Goal: Information Seeking & Learning: Compare options

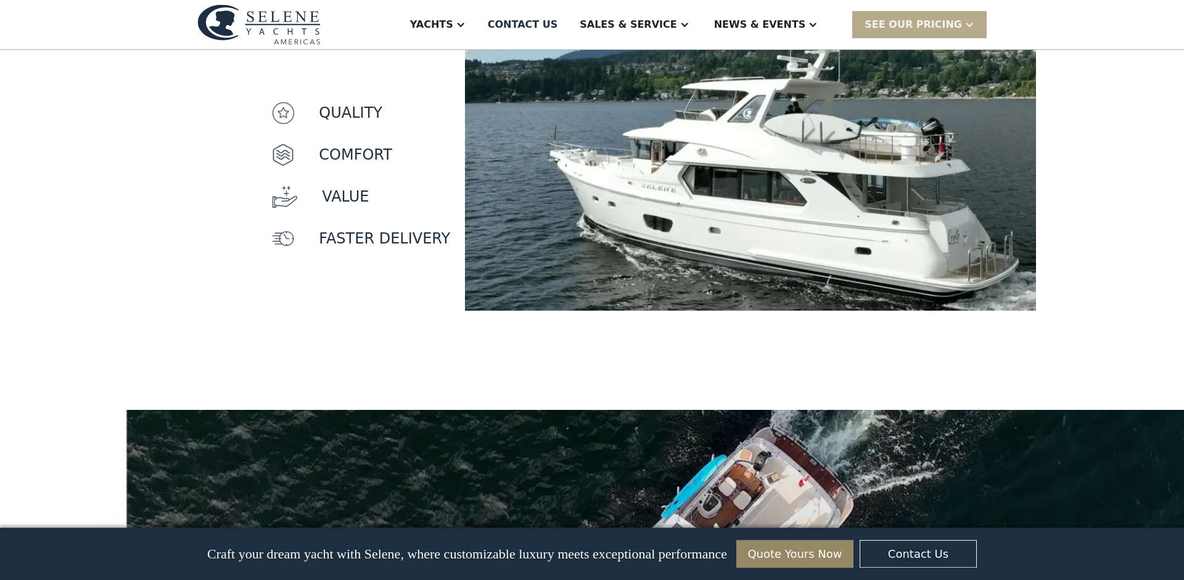
scroll to position [1110, 0]
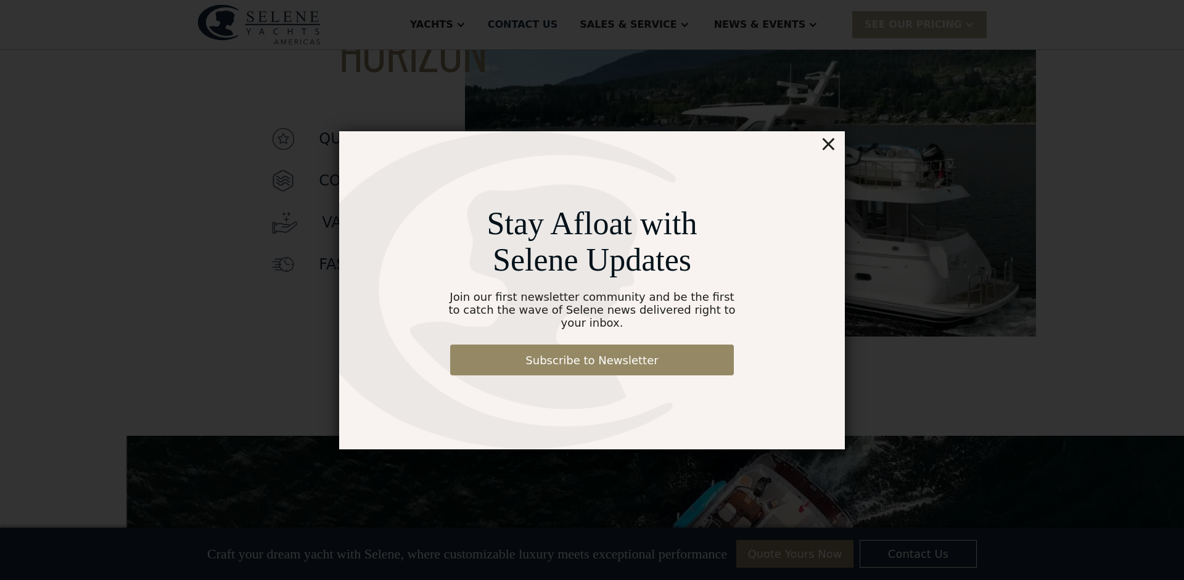
click at [832, 153] on div "×" at bounding box center [828, 143] width 18 height 25
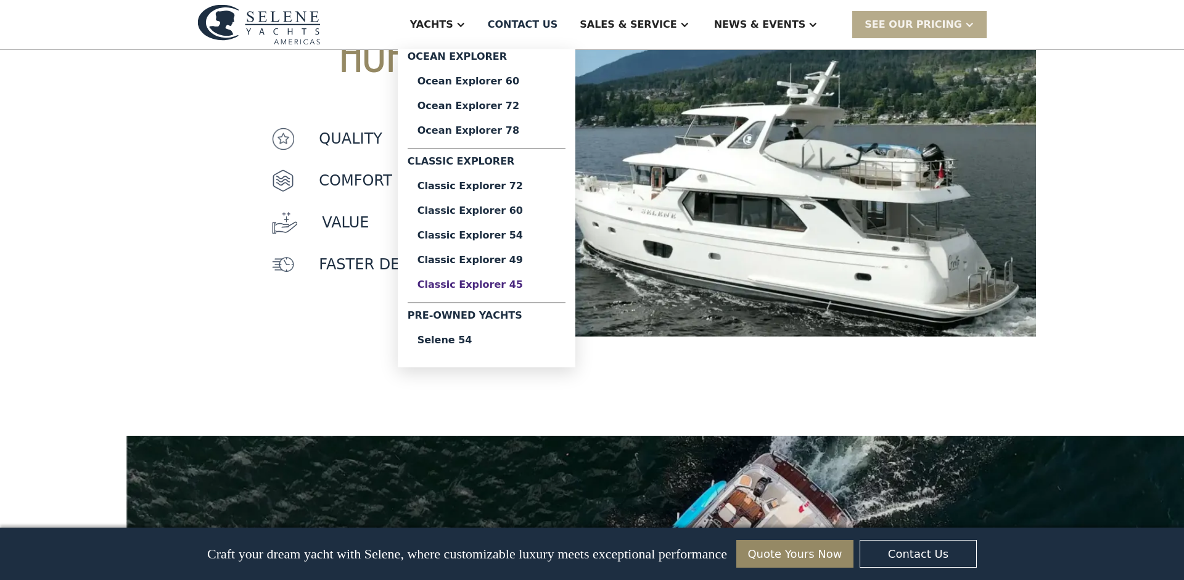
click at [553, 290] on div "Classic Explorer 45" at bounding box center [486, 285] width 138 height 10
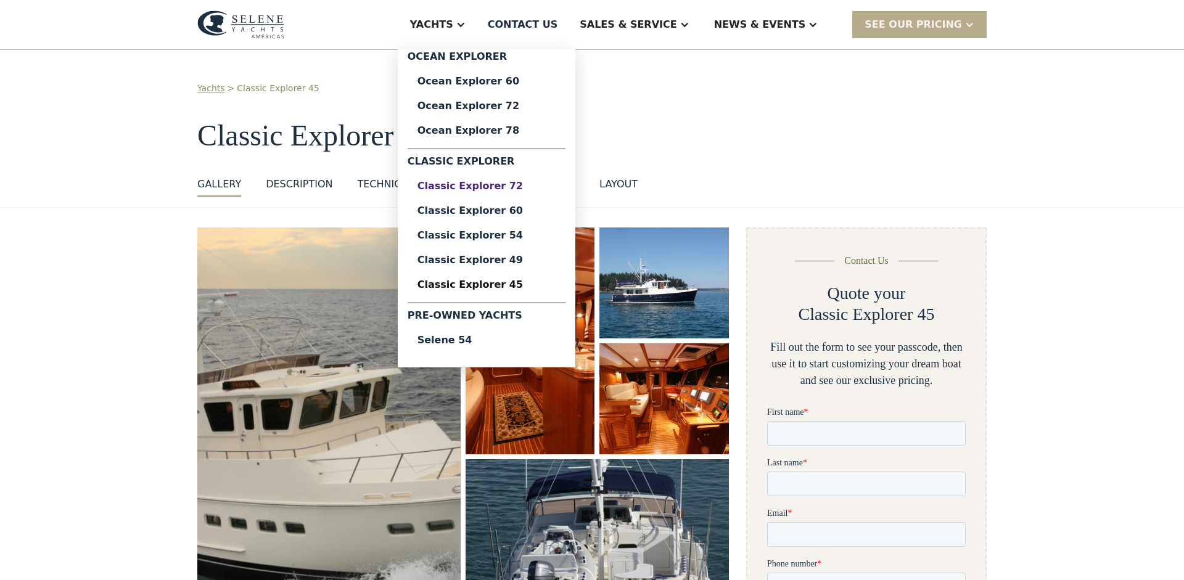
click at [555, 191] on div "Classic Explorer 72" at bounding box center [486, 186] width 138 height 10
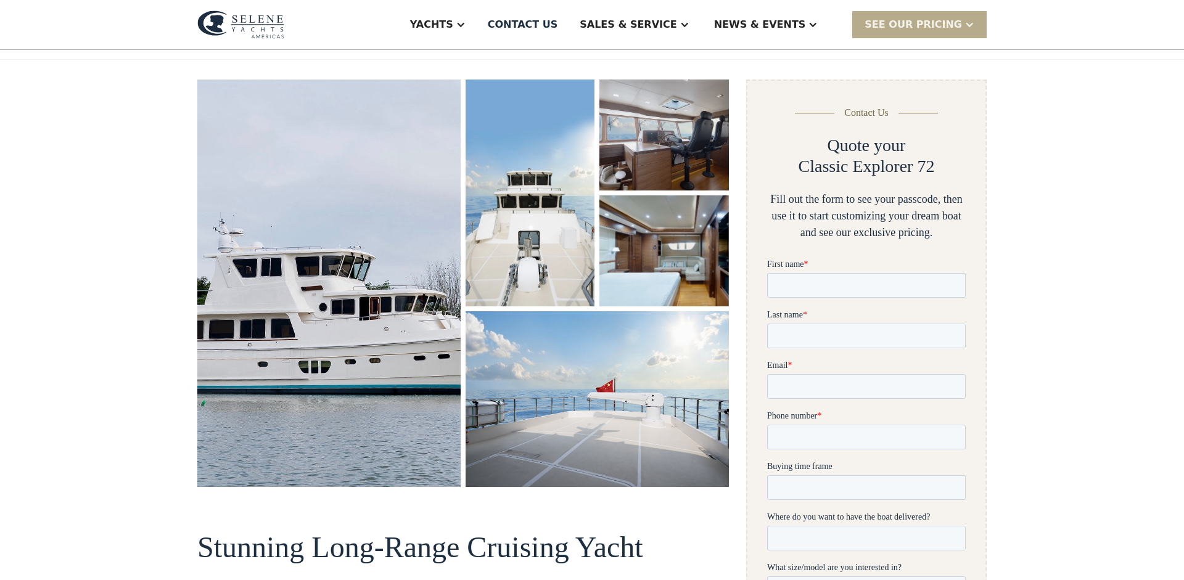
click at [253, 50] on div "Yachts Ocean Explorer Ocean Explorer 60 Ocean Explorer 72 Ocean Explorer 78 Cla…" at bounding box center [592, 25] width 1184 height 50
click at [268, 44] on div "DESCRIPTION" at bounding box center [299, 36] width 67 height 15
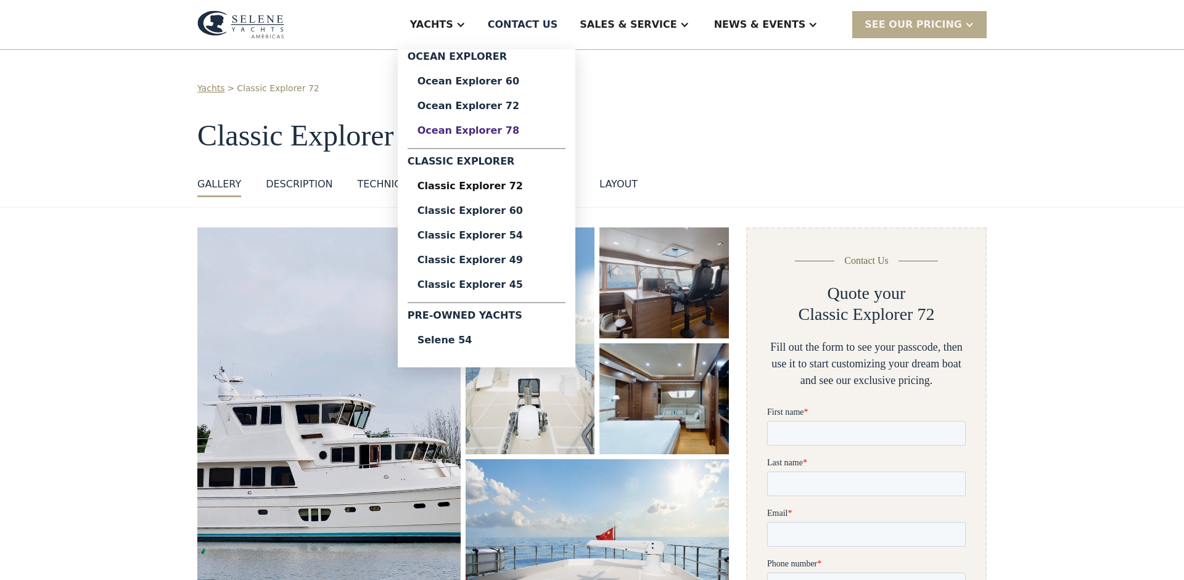
click at [555, 136] on div "Ocean Explorer 78" at bounding box center [486, 131] width 138 height 10
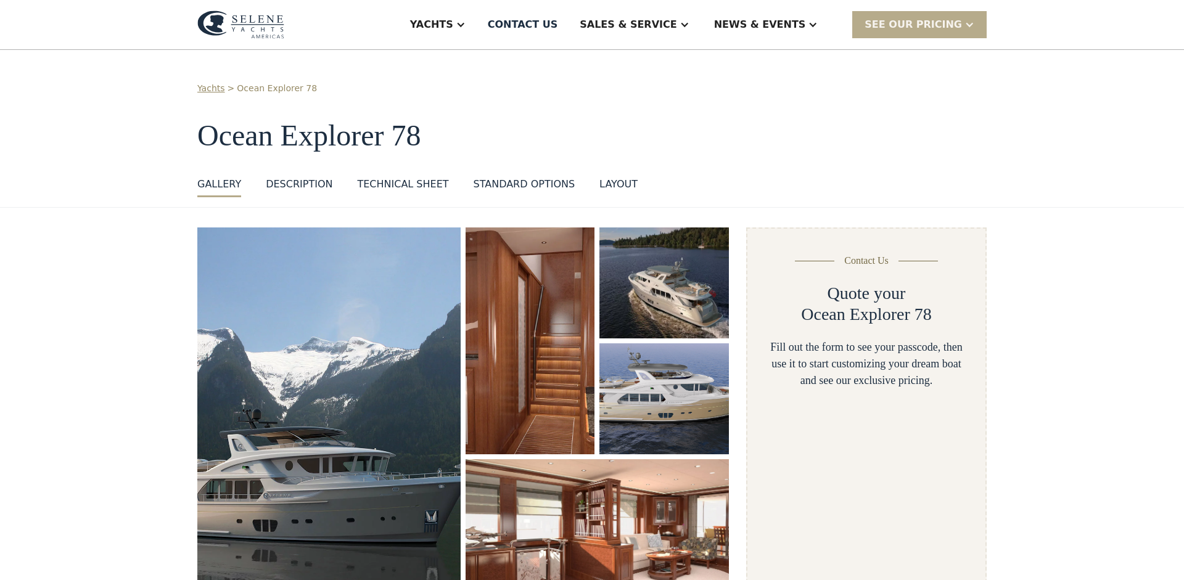
click at [357, 192] on div "Technical sheet" at bounding box center [402, 184] width 91 height 15
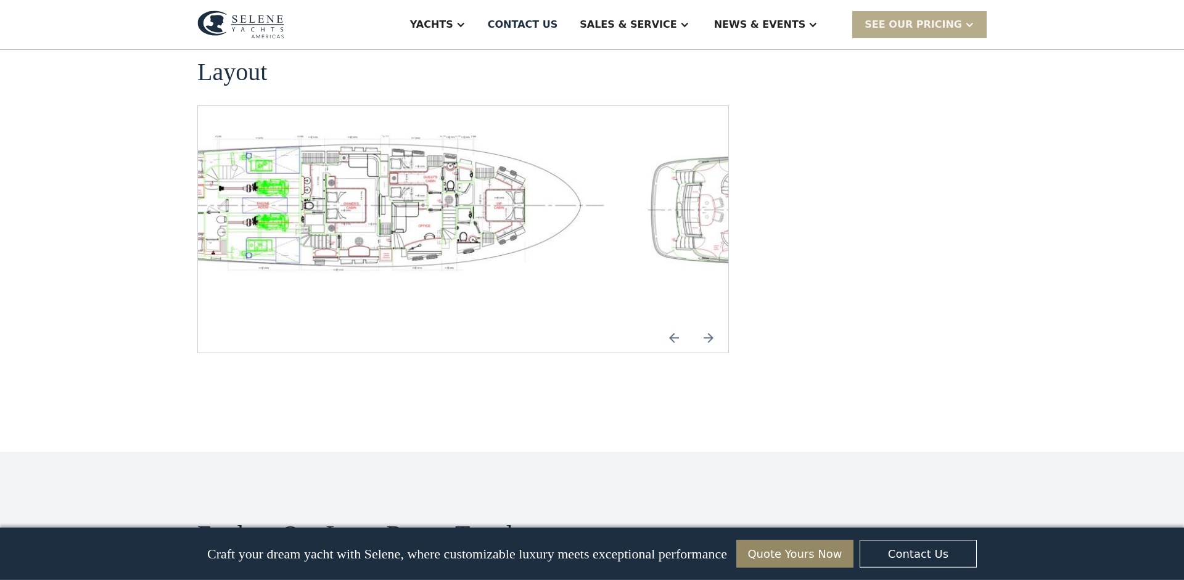
scroll to position [1950, 0]
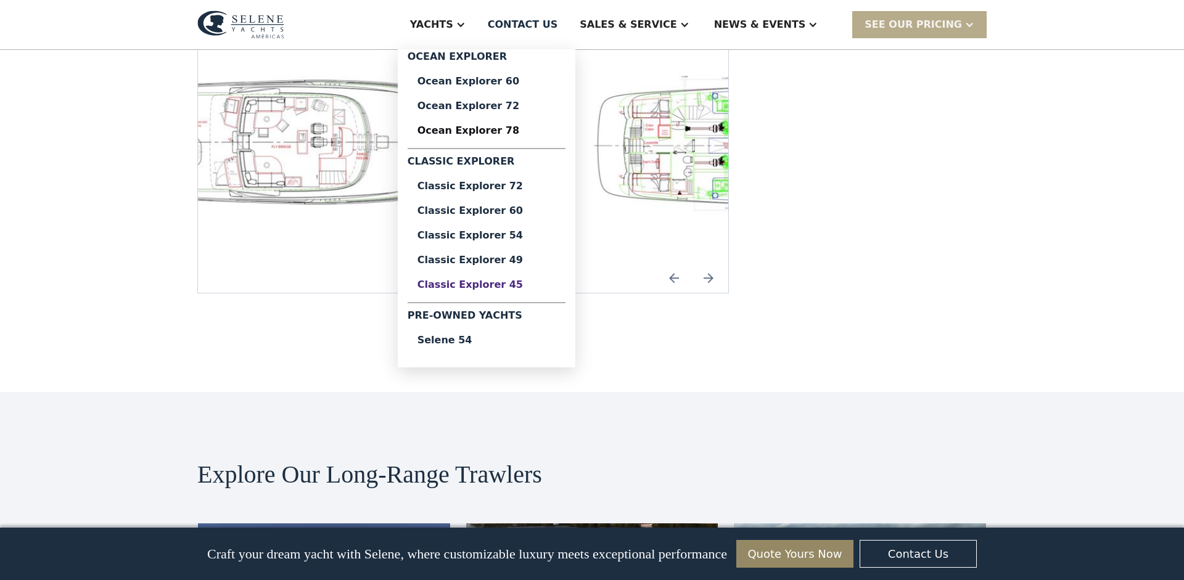
click at [548, 290] on div "Classic Explorer 45" at bounding box center [486, 285] width 138 height 10
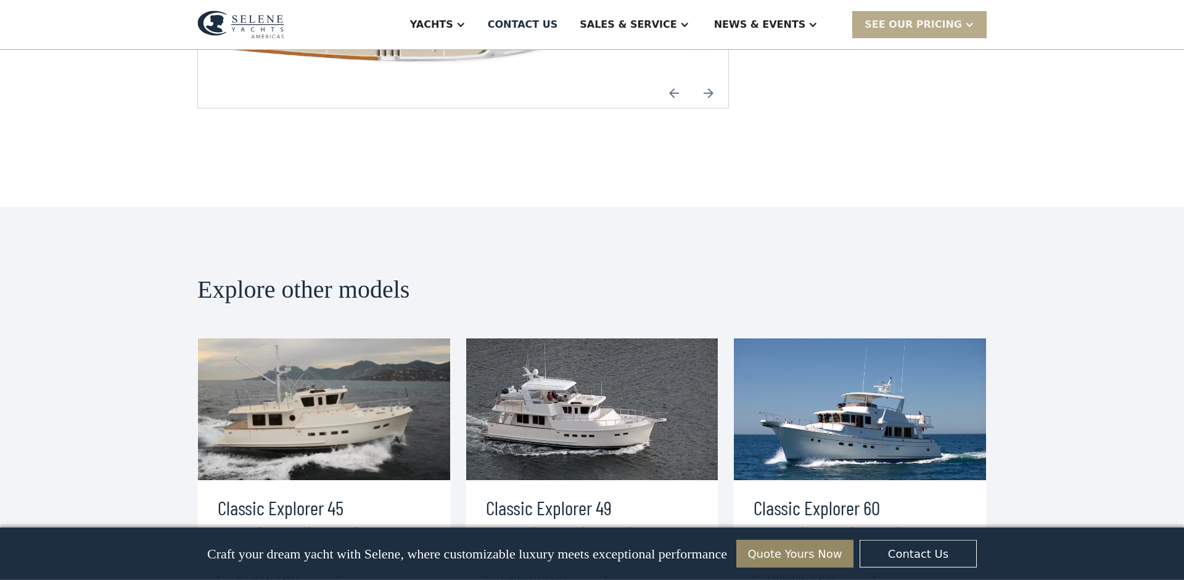
scroll to position [1997, 0]
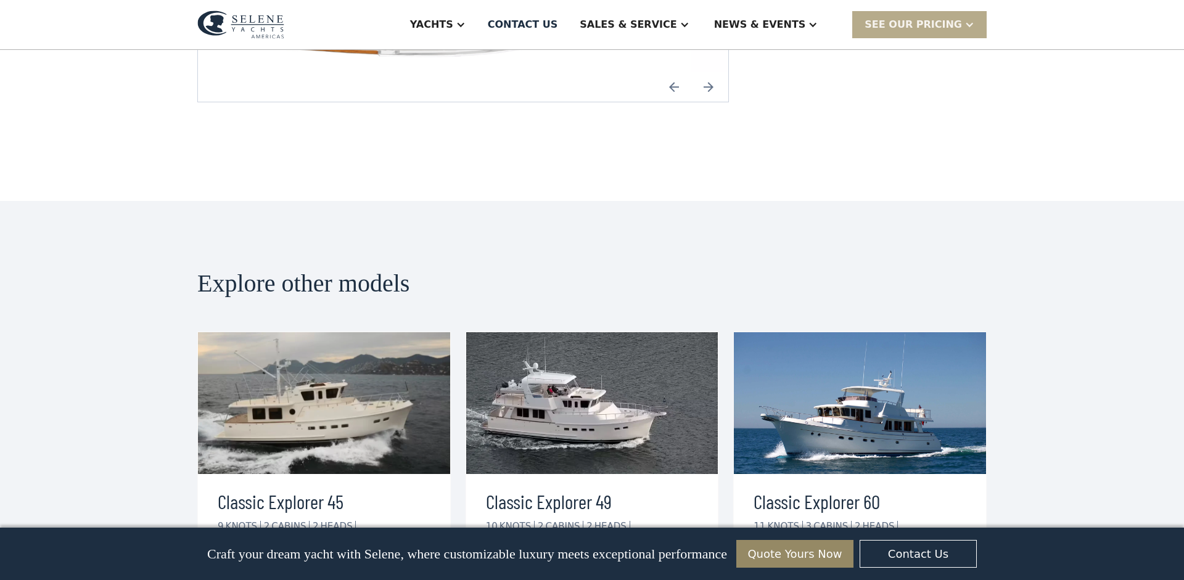
click at [723, 102] on img "Next slide" at bounding box center [708, 87] width 30 height 30
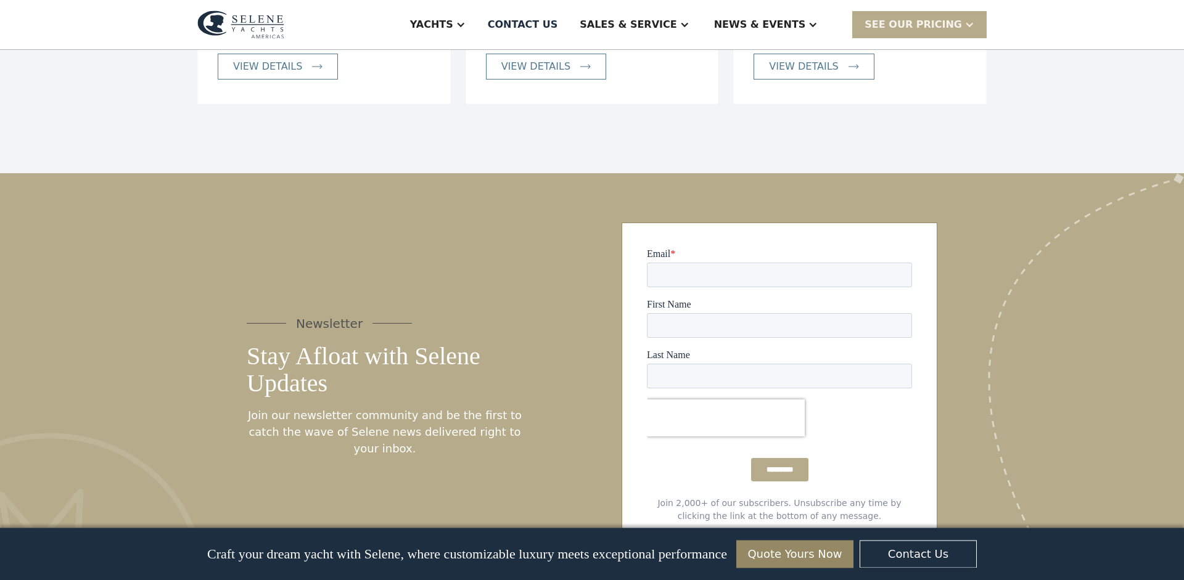
scroll to position [2588, 0]
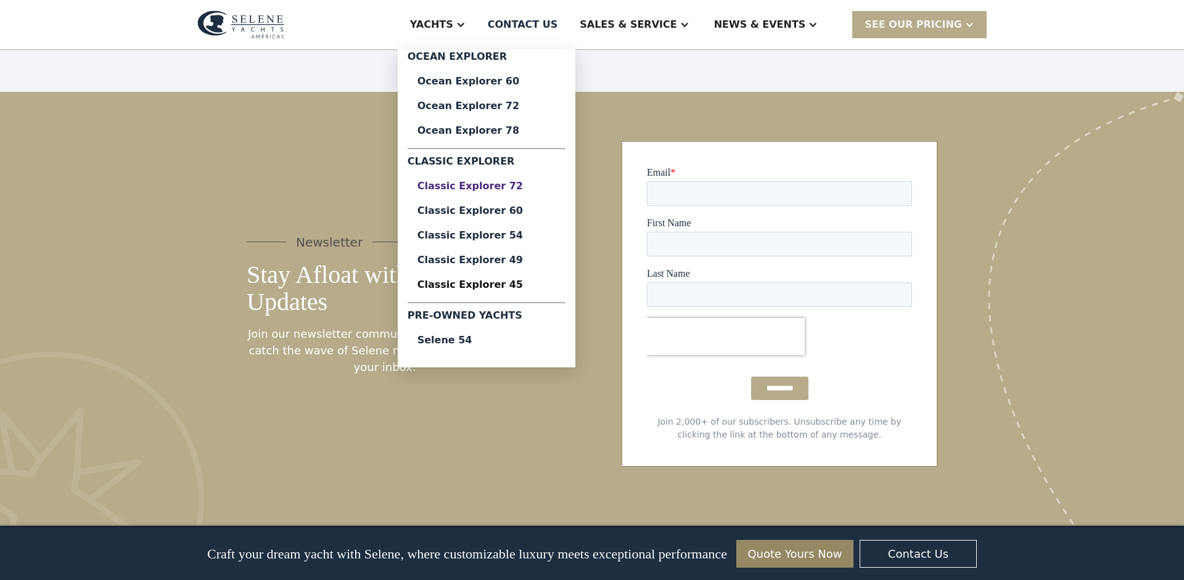
click at [555, 191] on div "Classic Explorer 72" at bounding box center [486, 186] width 138 height 10
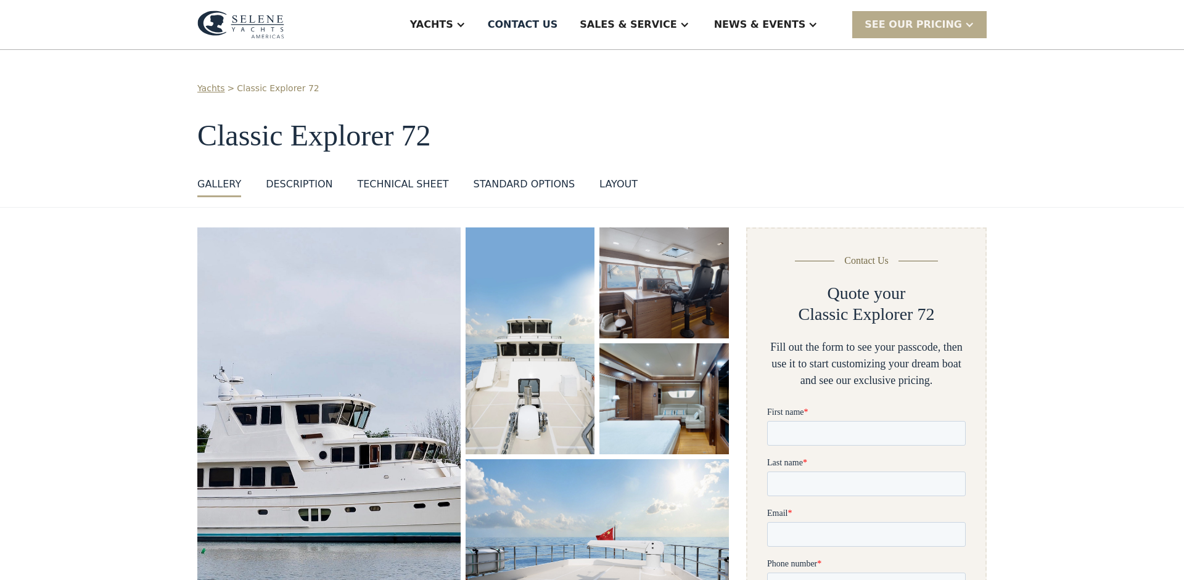
click at [283, 192] on div "DESCRIPTION" at bounding box center [299, 184] width 67 height 15
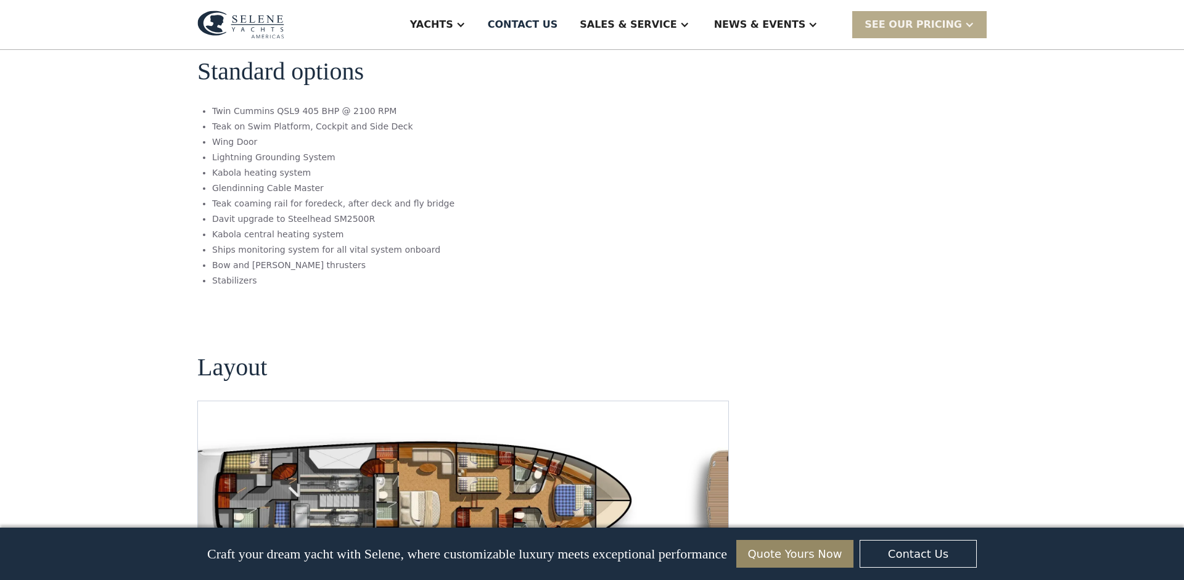
scroll to position [1749, 0]
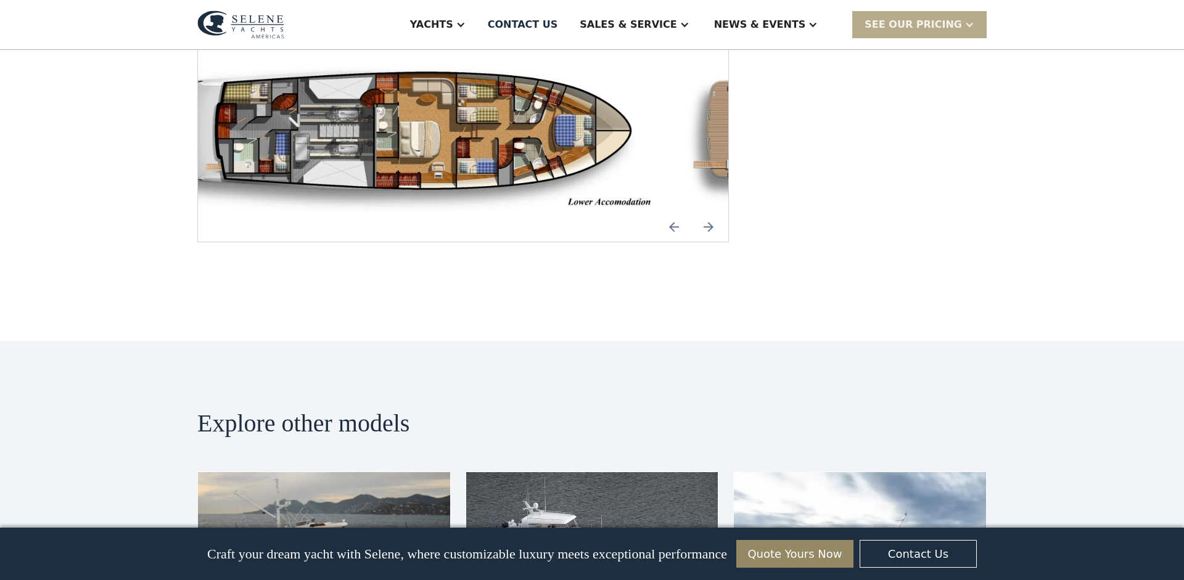
click at [587, 213] on img "open lightbox" at bounding box center [408, 137] width 510 height 152
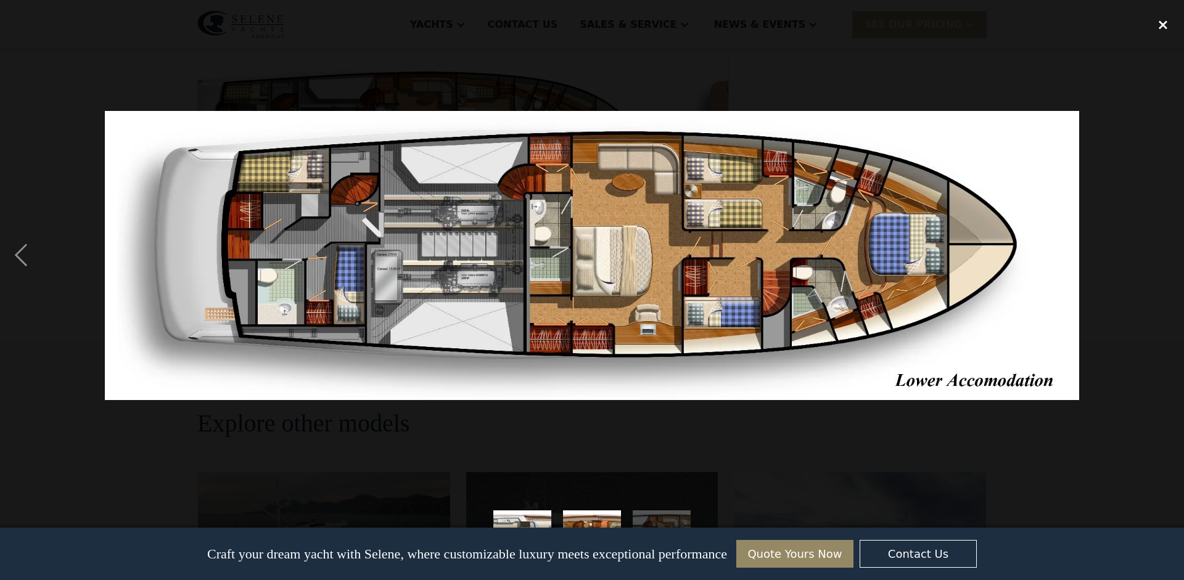
click at [1163, 23] on div "close lightbox" at bounding box center [1163, 25] width 42 height 27
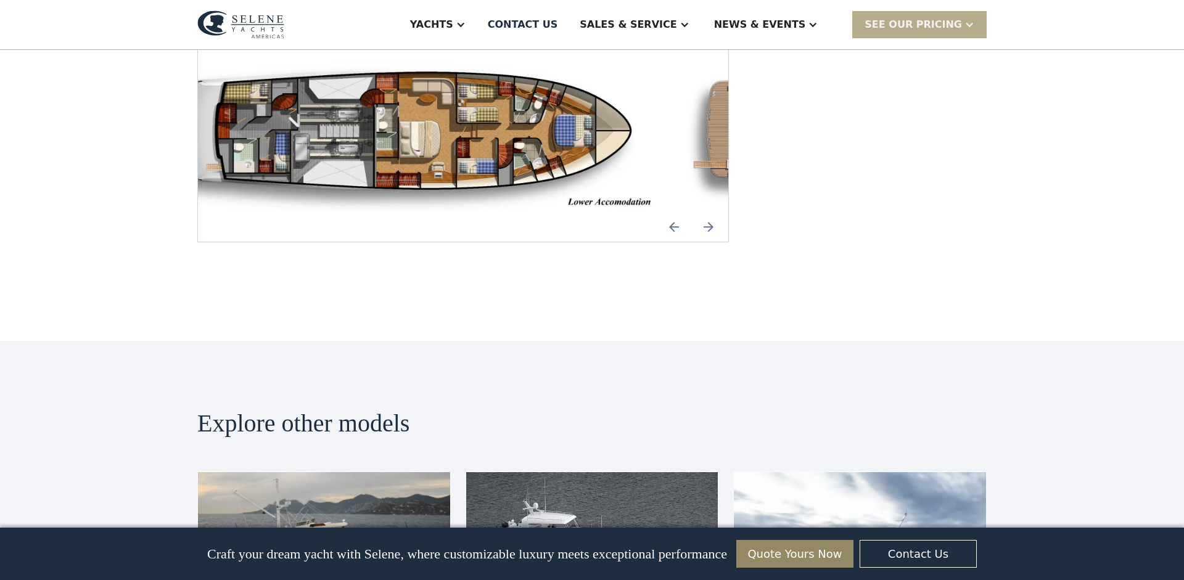
click at [723, 242] on img "Next slide" at bounding box center [708, 227] width 30 height 30
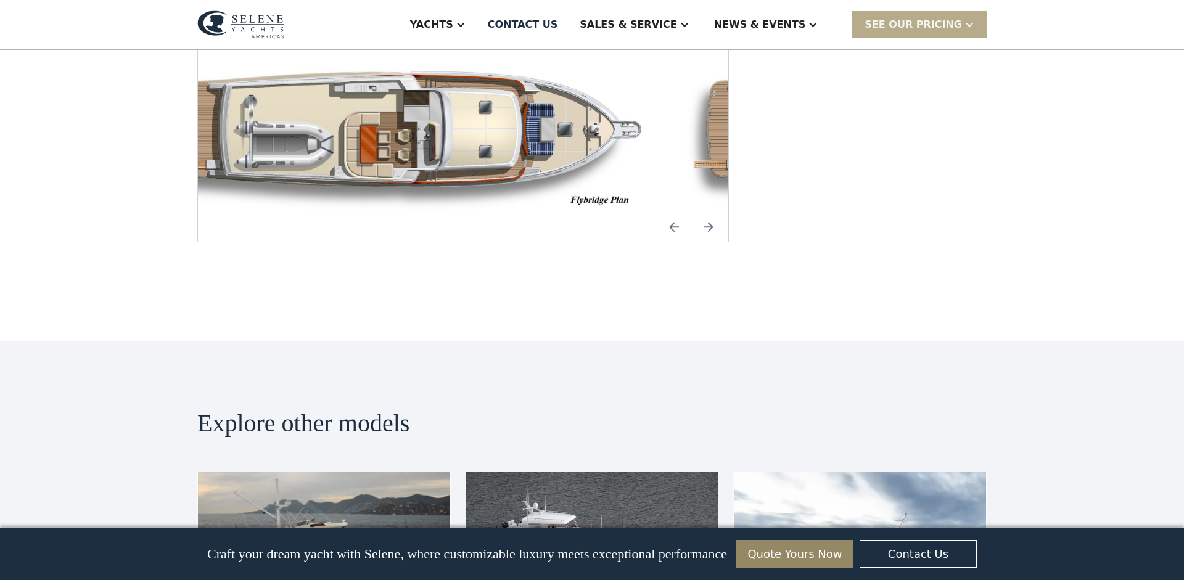
click at [723, 242] on img "Next slide" at bounding box center [708, 227] width 30 height 30
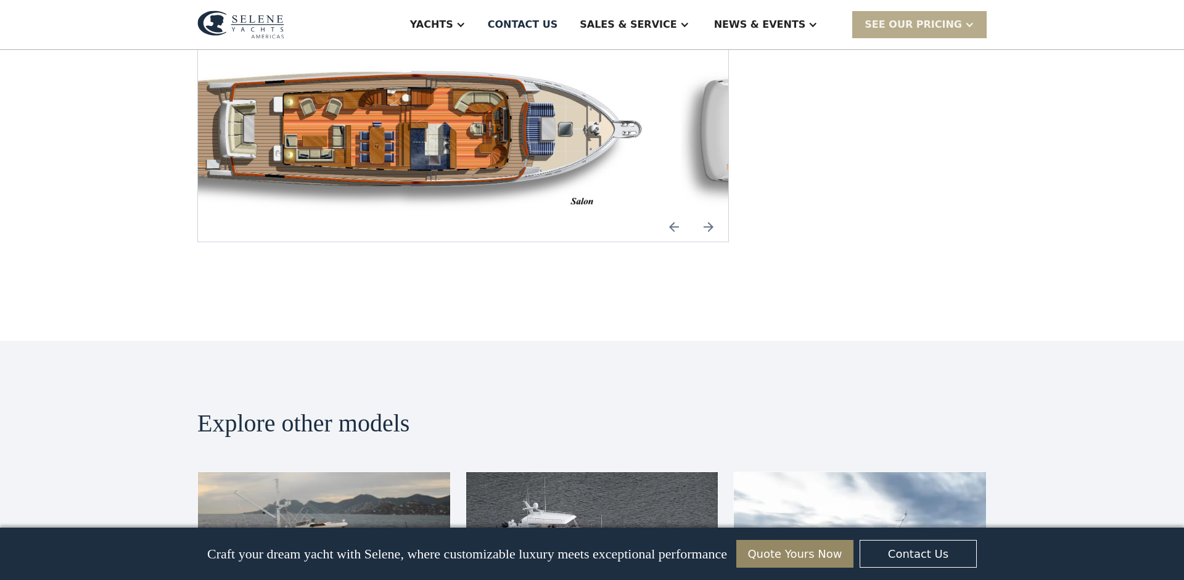
click at [443, 213] on img "open lightbox" at bounding box center [408, 137] width 510 height 152
